Goal: Information Seeking & Learning: Understand process/instructions

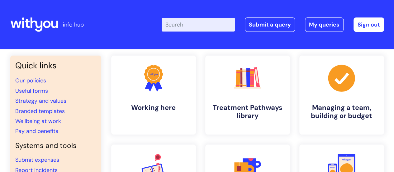
click at [191, 27] on input "Enter your search term here..." at bounding box center [198, 25] width 73 height 14
type input "leaving"
click button "Search" at bounding box center [0, 0] width 0 height 0
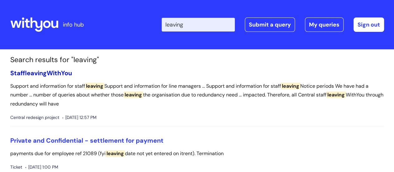
click at [63, 69] on link "Staff leaving WithYou" at bounding box center [41, 73] width 62 height 8
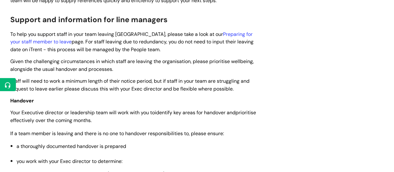
scroll to position [601, 0]
click at [214, 33] on link "Preparing for your staff member to leave" at bounding box center [131, 38] width 242 height 14
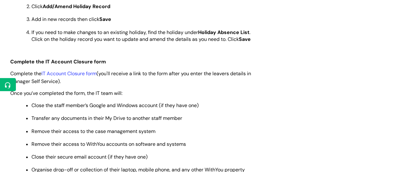
scroll to position [369, 0]
click at [91, 72] on link "IT Account Closure form" at bounding box center [68, 73] width 55 height 7
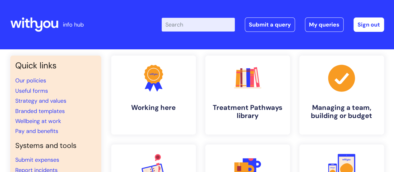
click at [217, 24] on input "Enter your search term here..." at bounding box center [198, 25] width 73 height 14
type input "leaving"
click button "Search" at bounding box center [0, 0] width 0 height 0
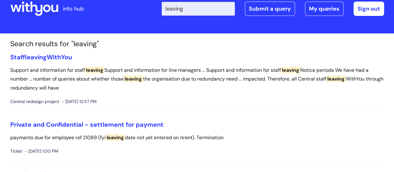
scroll to position [18, 0]
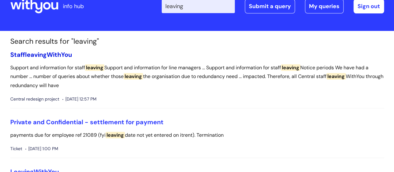
click at [49, 54] on link "Staff leaving WithYou" at bounding box center [41, 54] width 62 height 8
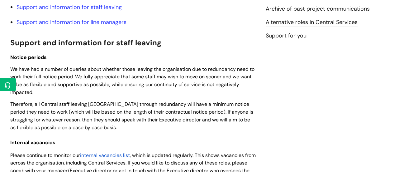
scroll to position [128, 0]
click at [111, 22] on link "Support and information for line managers" at bounding box center [71, 21] width 110 height 7
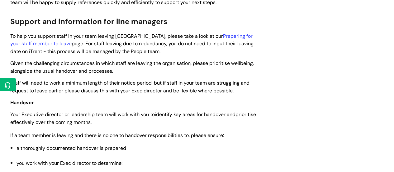
scroll to position [598, 0]
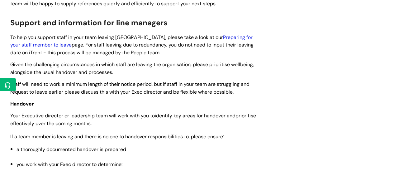
click at [215, 38] on link "Preparing for your staff member to leave" at bounding box center [131, 41] width 242 height 14
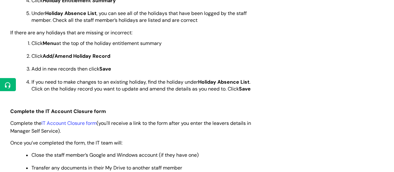
scroll to position [319, 0]
